Goal: Use online tool/utility: Utilize a website feature to perform a specific function

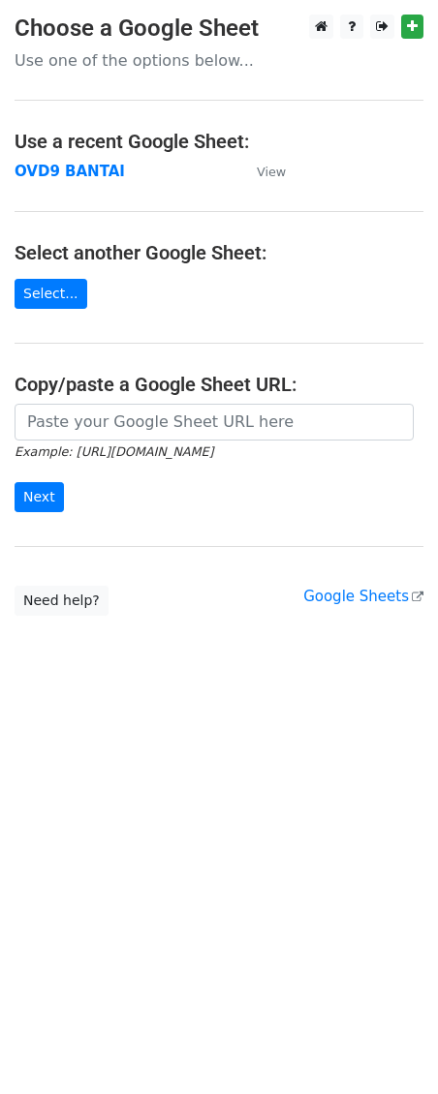
click at [285, 681] on body "Choose a Google Sheet Use one of the options below... Use a recent Google Sheet…" at bounding box center [219, 354] width 438 height 679
click at [58, 300] on link "Select..." at bounding box center [51, 294] width 73 height 30
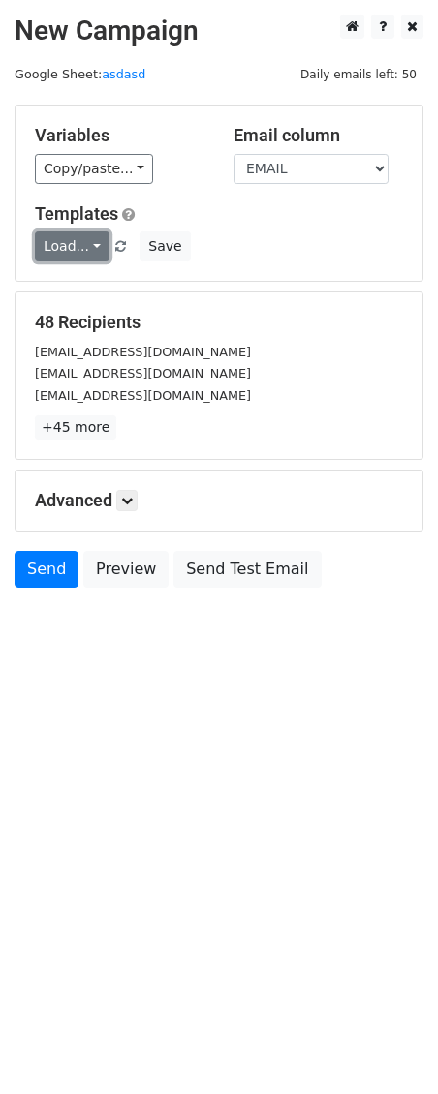
click at [91, 254] on link "Load..." at bounding box center [72, 246] width 75 height 30
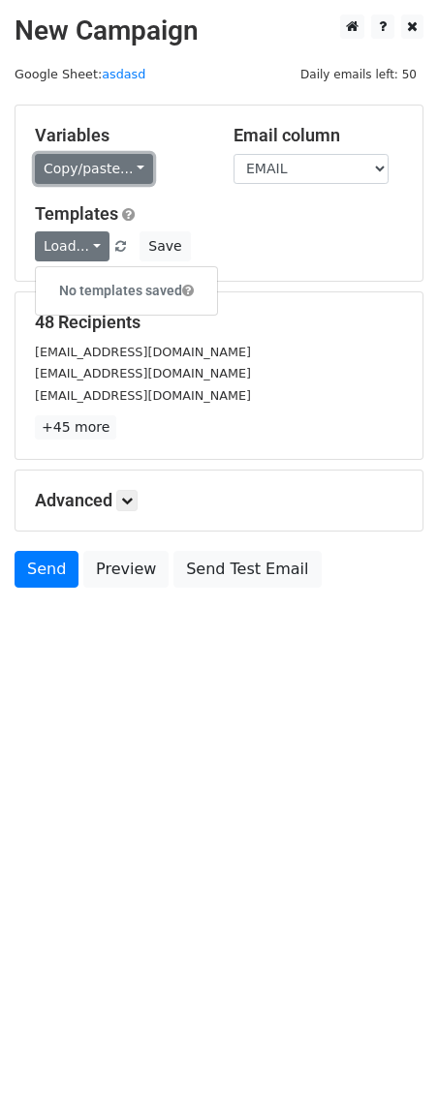
click at [128, 163] on link "Copy/paste..." at bounding box center [94, 169] width 118 height 30
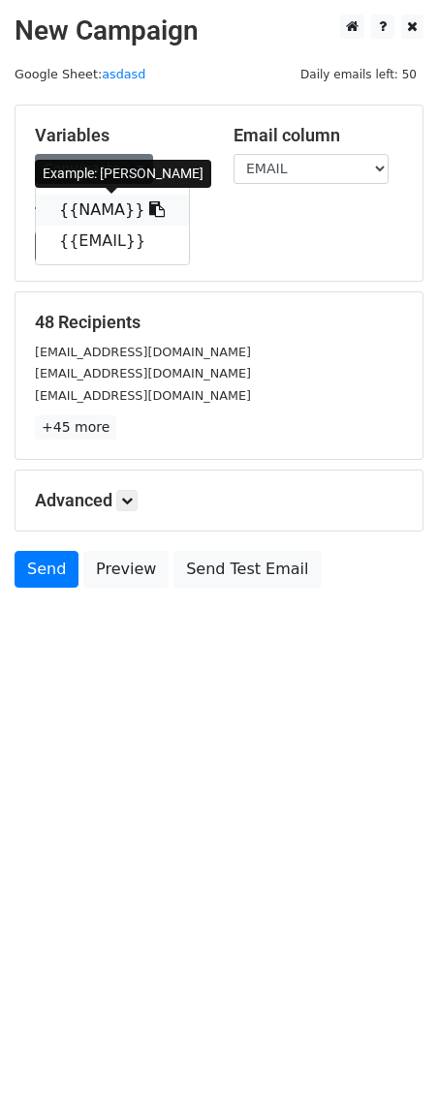
click at [149, 208] on icon at bounding box center [156, 208] width 15 height 15
